Goal: Browse casually: Explore the website without a specific task or goal

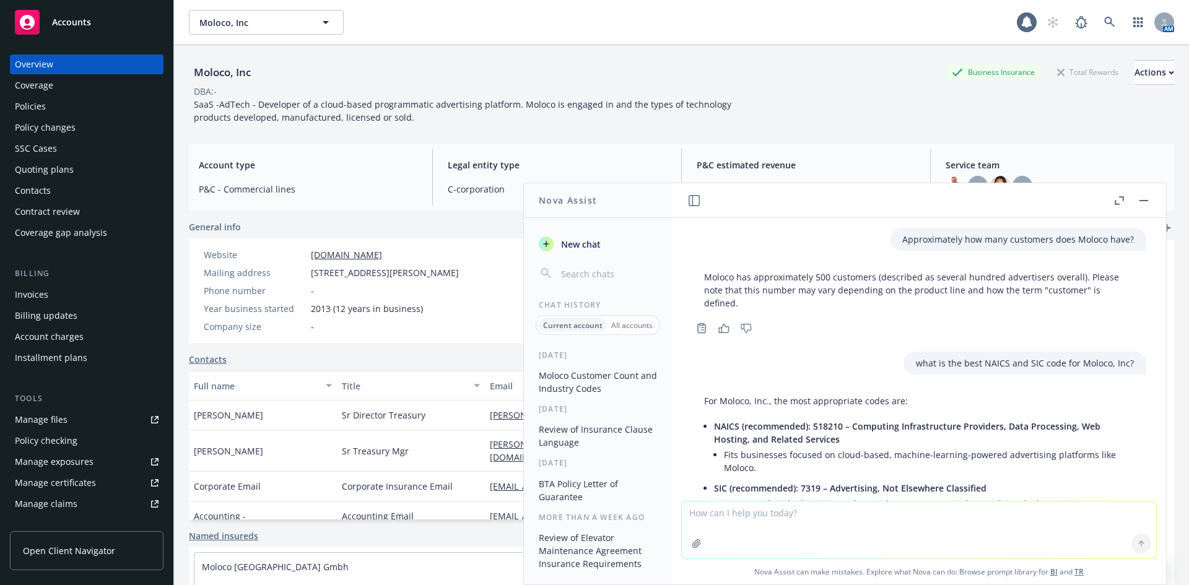
click at [1138, 202] on button "button" at bounding box center [1143, 200] width 15 height 15
